Goal: Task Accomplishment & Management: Manage account settings

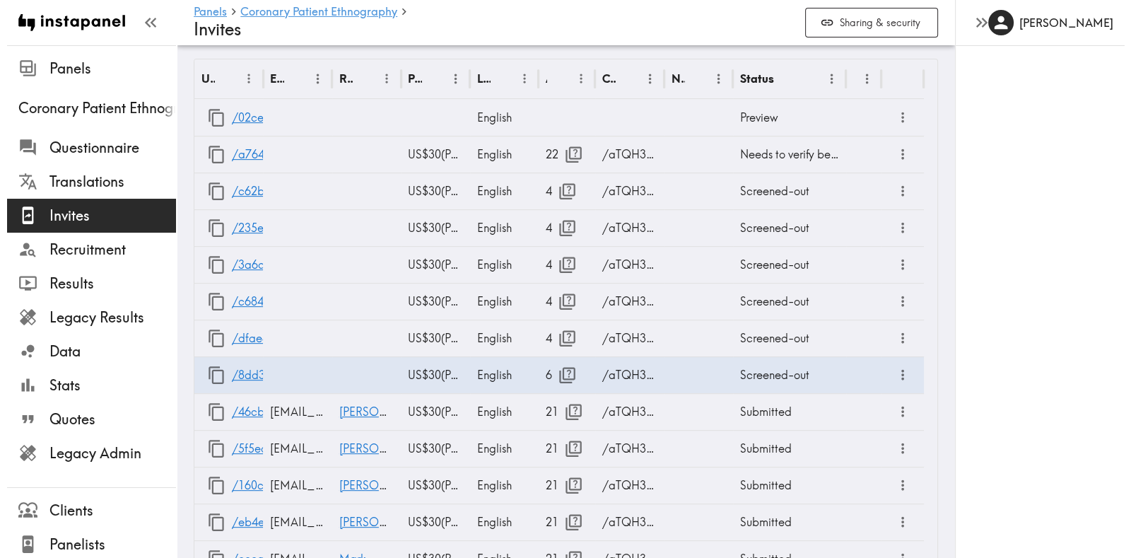
scroll to position [20, 0]
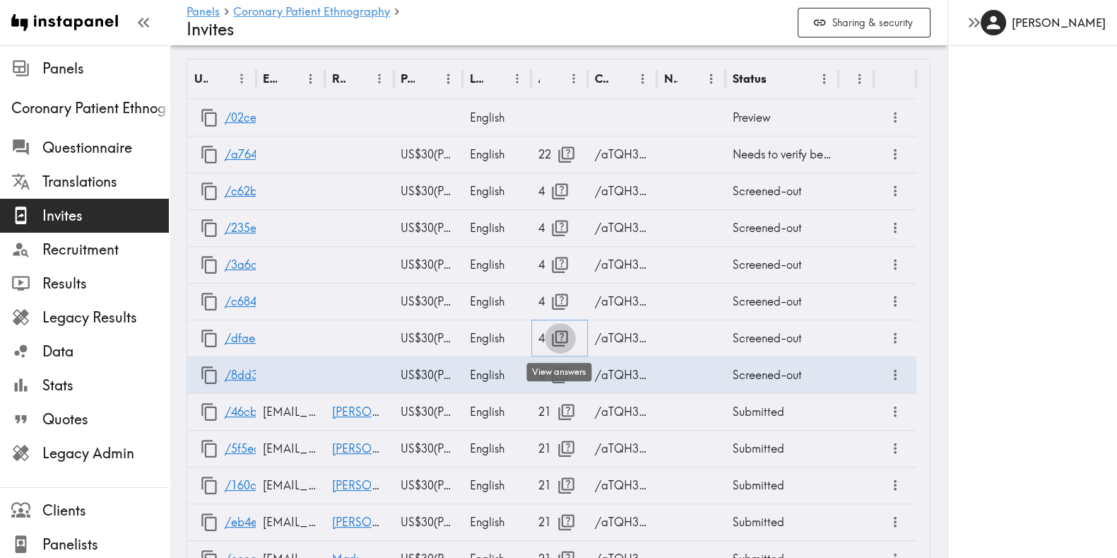
click at [558, 340] on icon "button" at bounding box center [560, 338] width 16 height 16
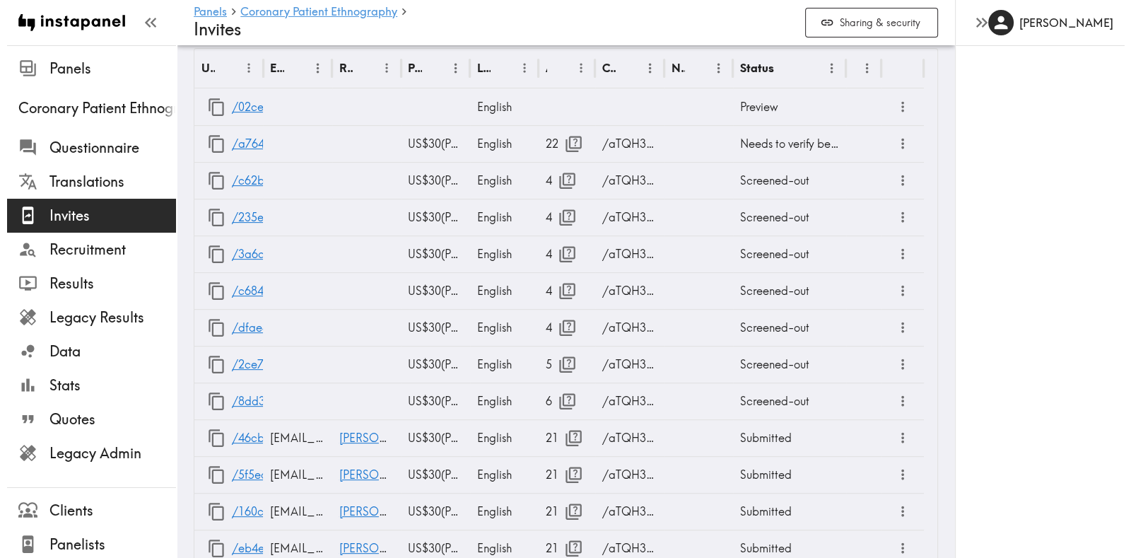
scroll to position [719, 0]
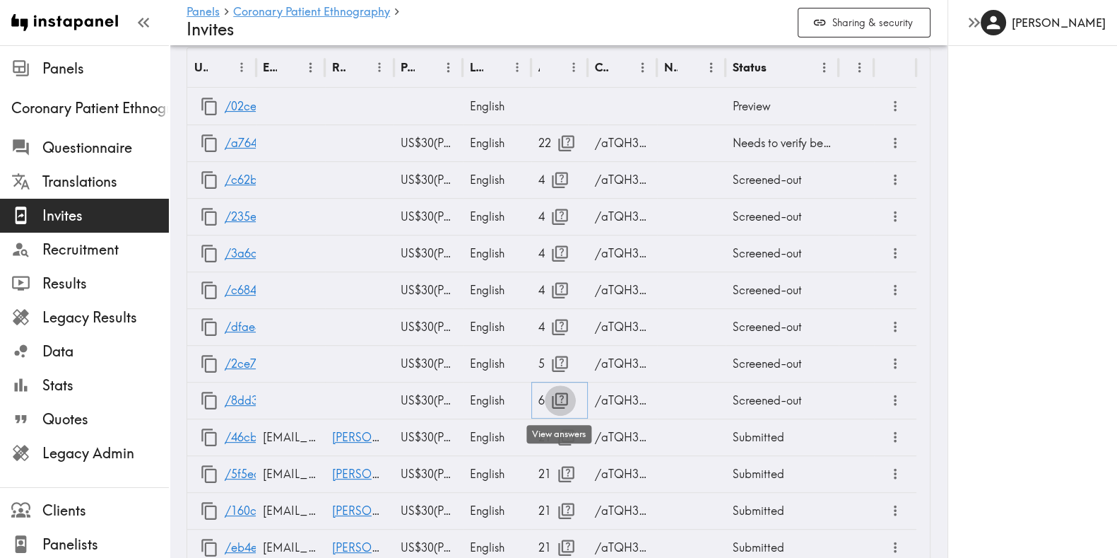
click at [551, 406] on icon "button" at bounding box center [560, 400] width 19 height 19
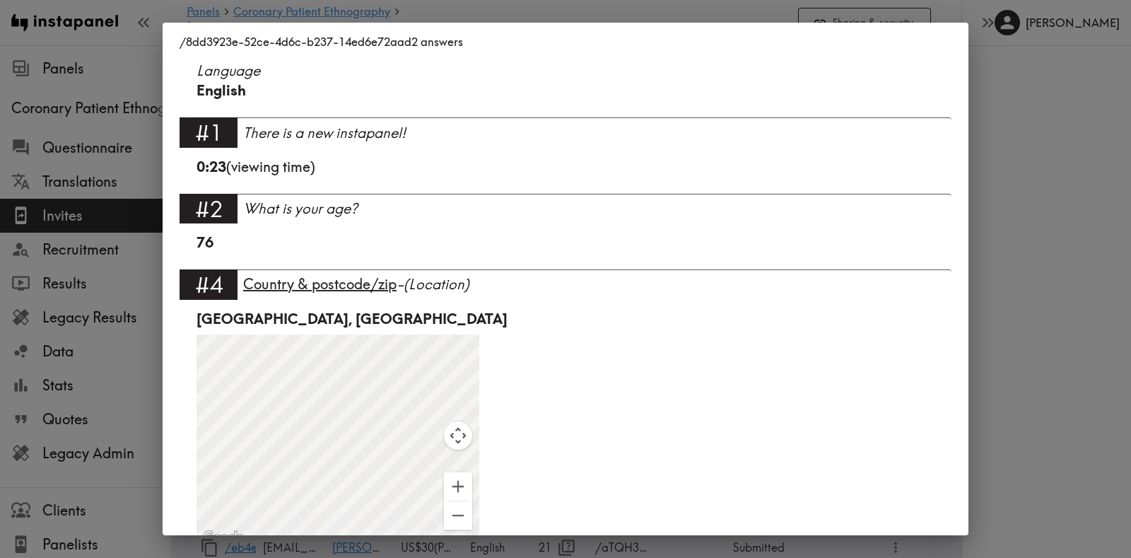
click at [1092, 204] on div "/8dd3923e-52ce-4d6c-b237-14ed6e72aad2 answers Language English #1 There is a ne…" at bounding box center [565, 279] width 1131 height 558
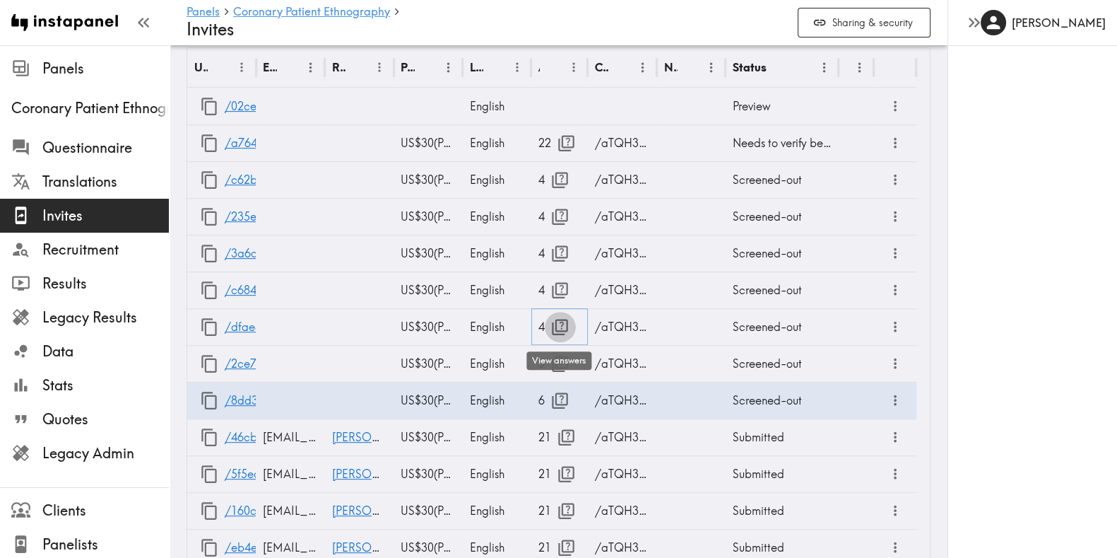
click at [560, 329] on icon "button" at bounding box center [560, 327] width 16 height 16
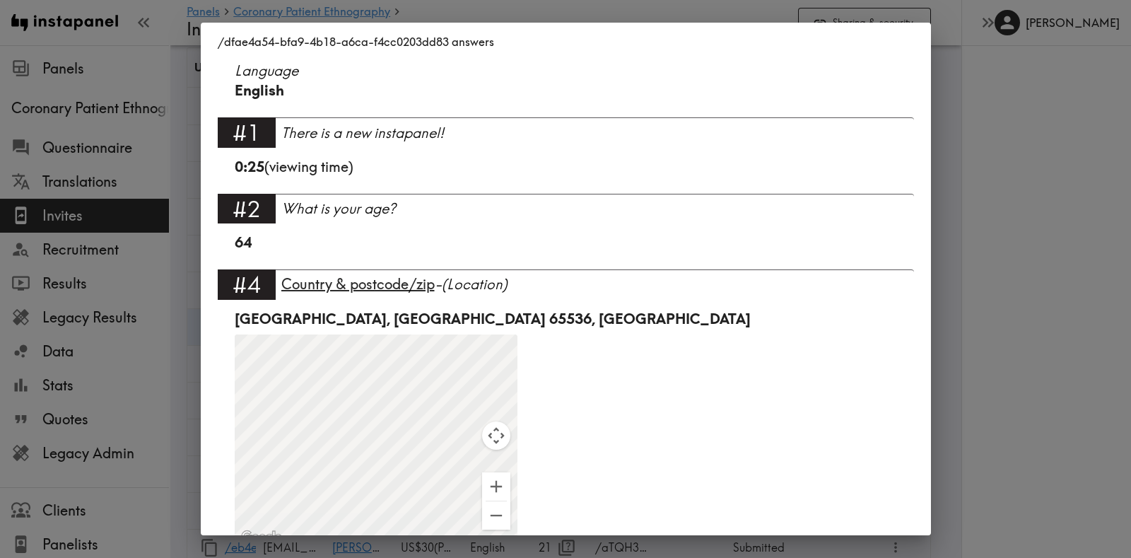
click at [987, 186] on div "/dfae4a54-bfa9-4b18-a6ca-f4cc0203dd83 answers Language English #1 There is a ne…" at bounding box center [565, 279] width 1131 height 558
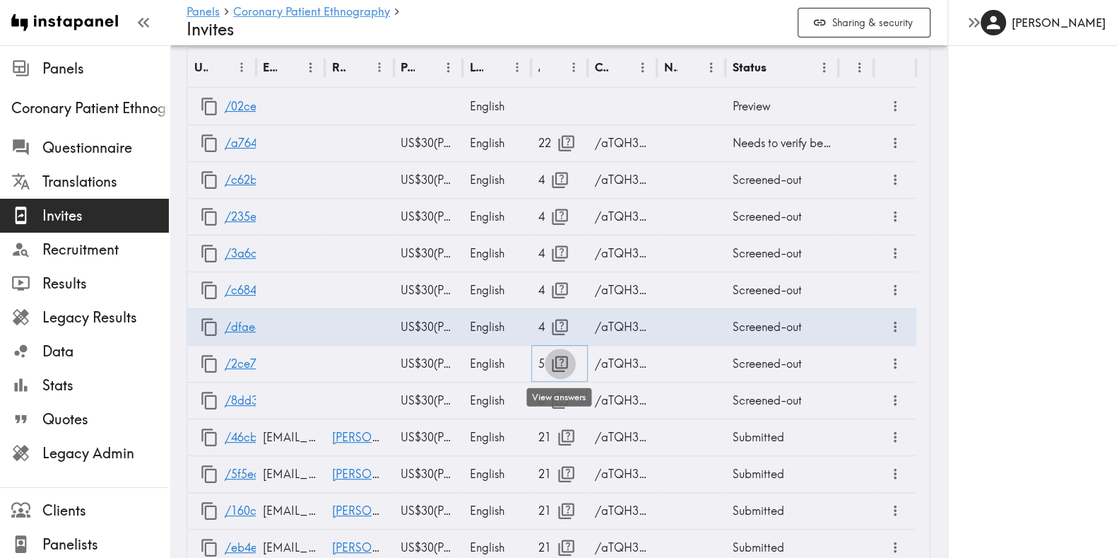
click at [562, 363] on icon "button" at bounding box center [560, 363] width 19 height 19
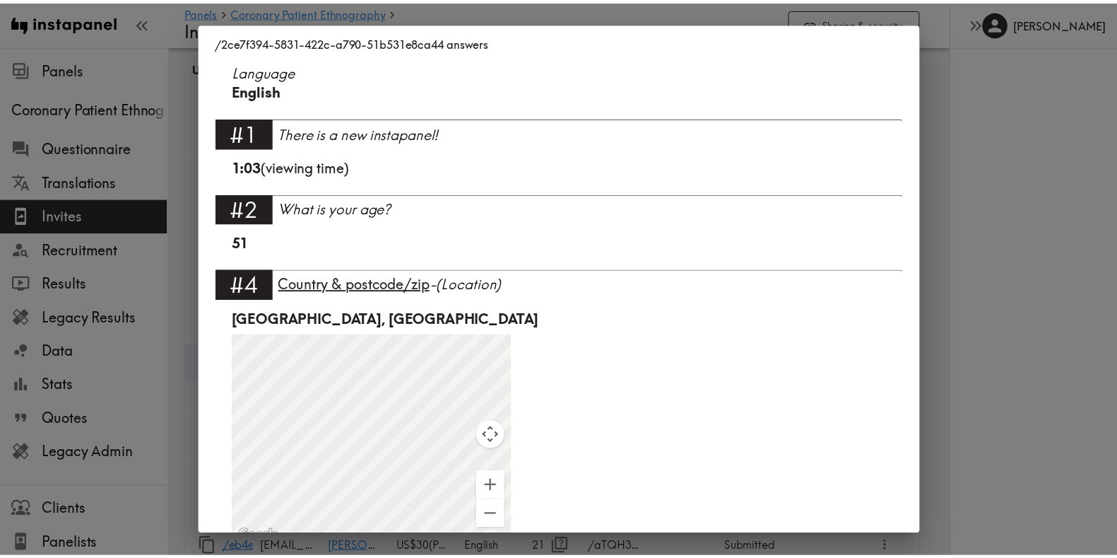
scroll to position [192, 0]
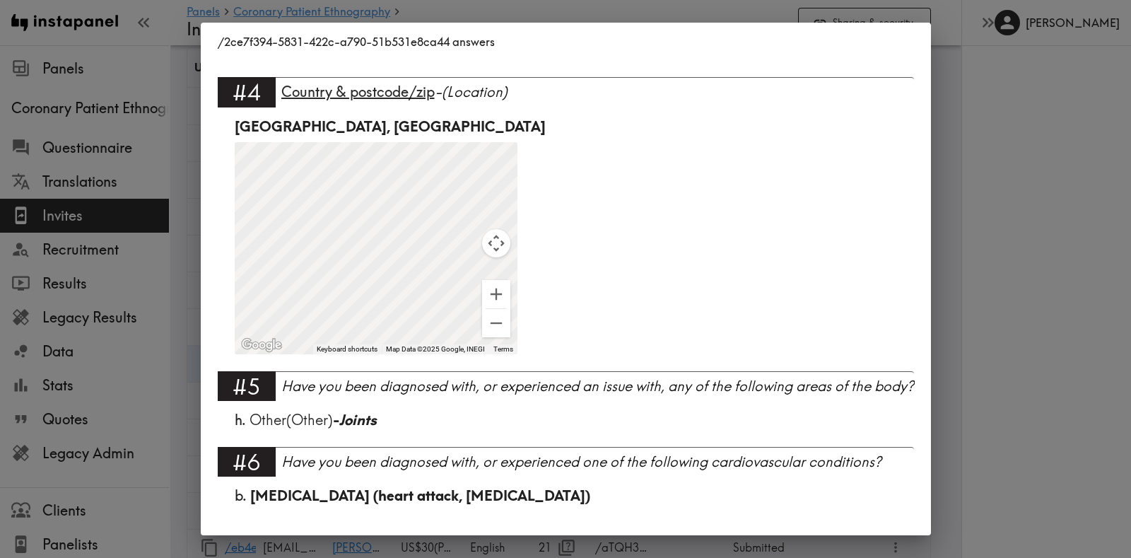
click at [1016, 257] on div "/2ce7f394-5831-422c-a790-51b531e8ca44 answers Language English #1 There is a ne…" at bounding box center [565, 279] width 1131 height 558
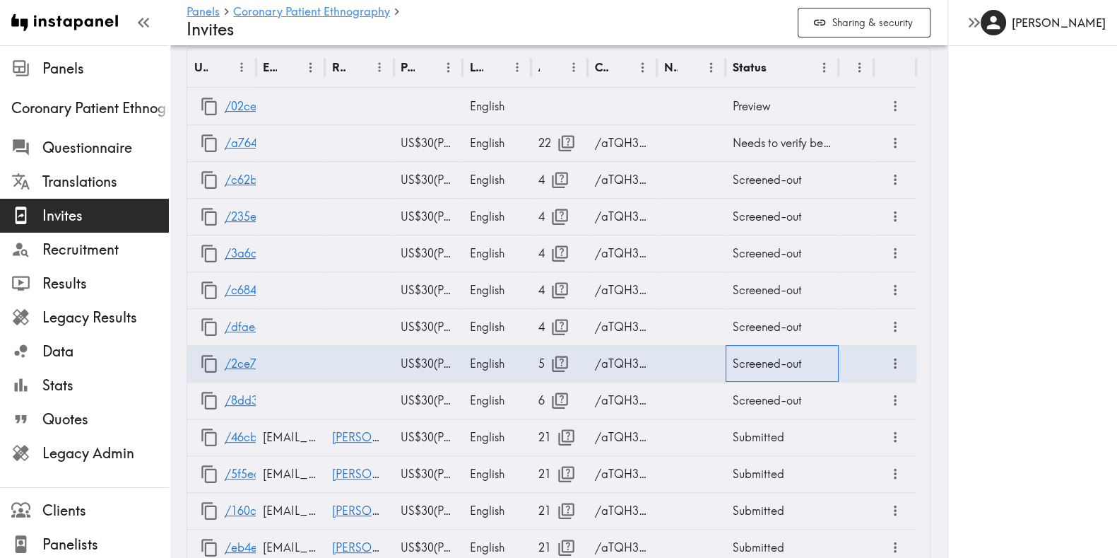
click at [783, 361] on div "Screened-out" at bounding box center [782, 363] width 113 height 37
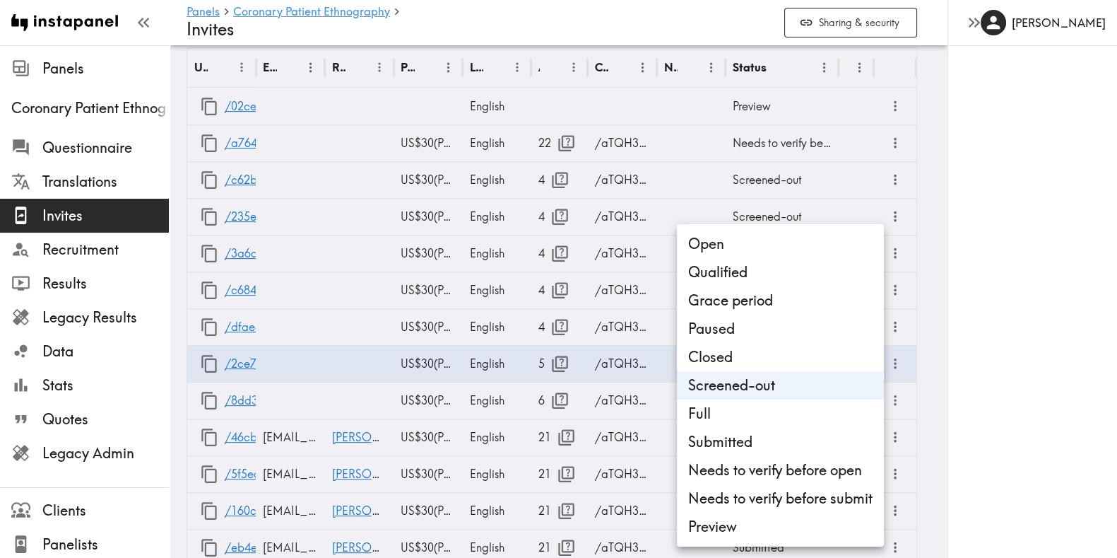
click at [783, 361] on body "Instapanel - Panels - Coronary Patient Ethnography - Invites Panels Coronary Pa…" at bounding box center [558, 258] width 1117 height 1862
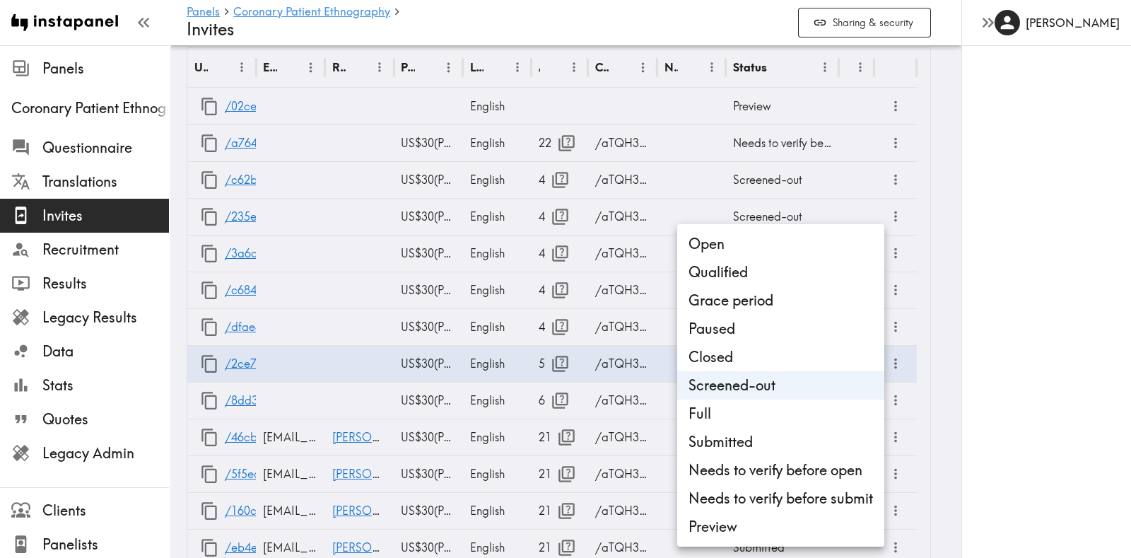
click at [717, 245] on li "Open" at bounding box center [780, 244] width 207 height 28
type input "Open"
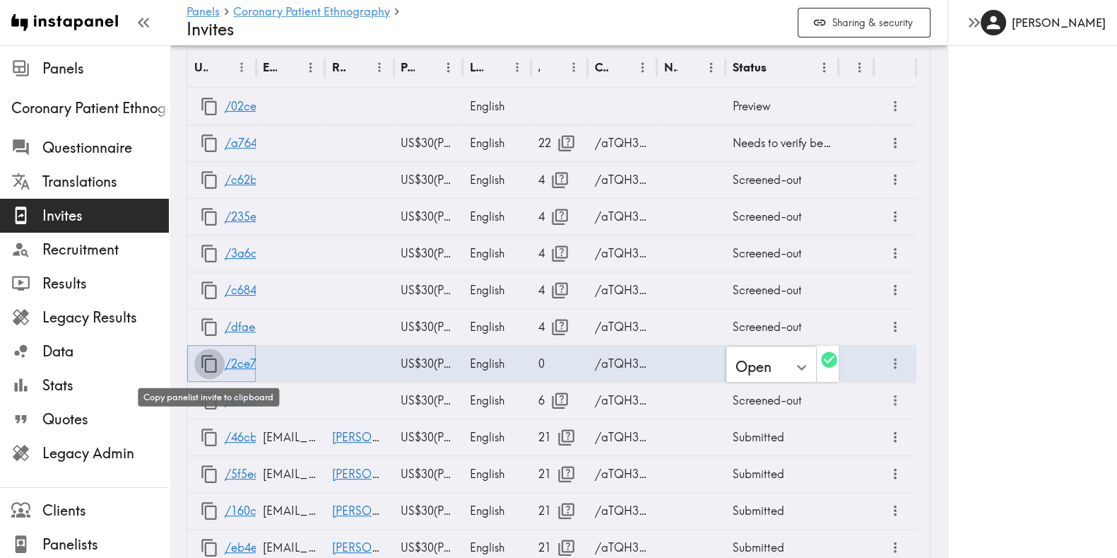
click at [204, 360] on icon "button" at bounding box center [209, 363] width 19 height 19
